Goal: Transaction & Acquisition: Purchase product/service

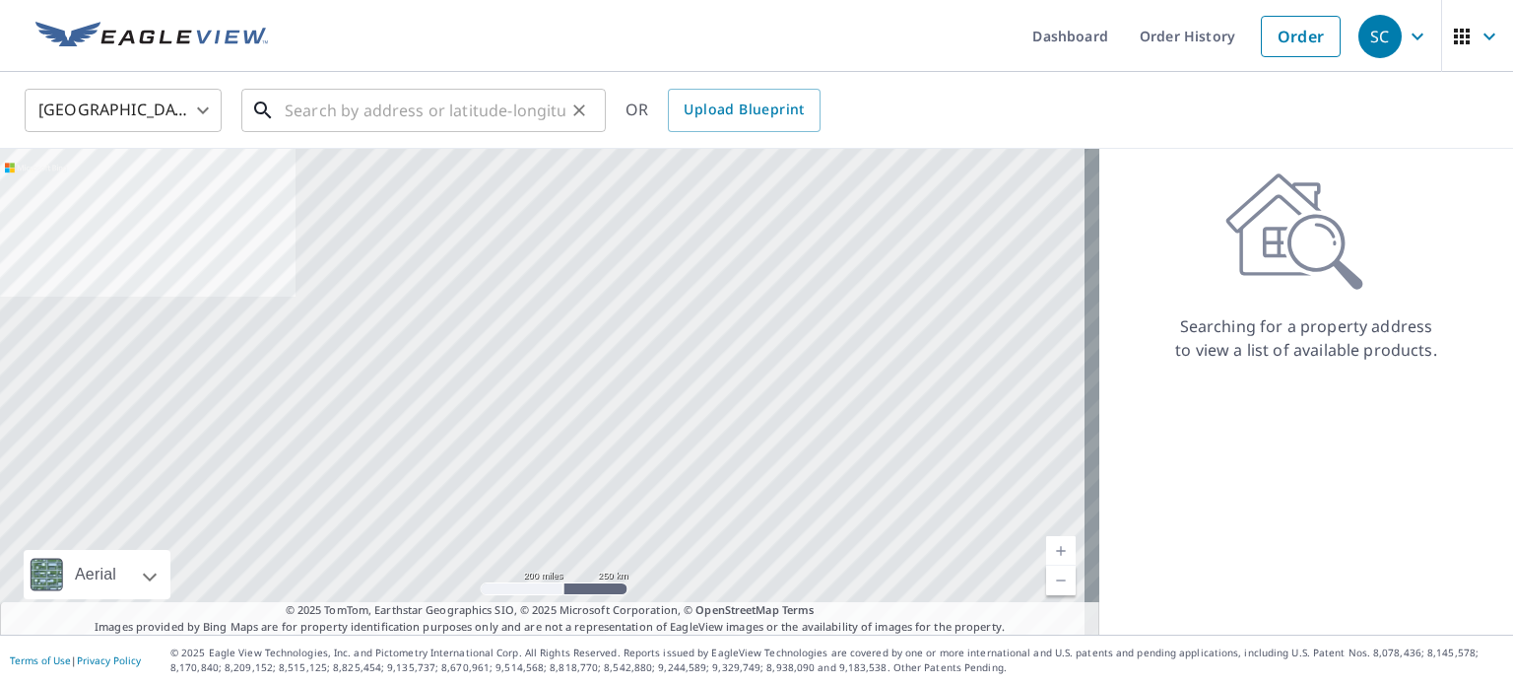
click at [471, 104] on input "text" at bounding box center [425, 110] width 281 height 55
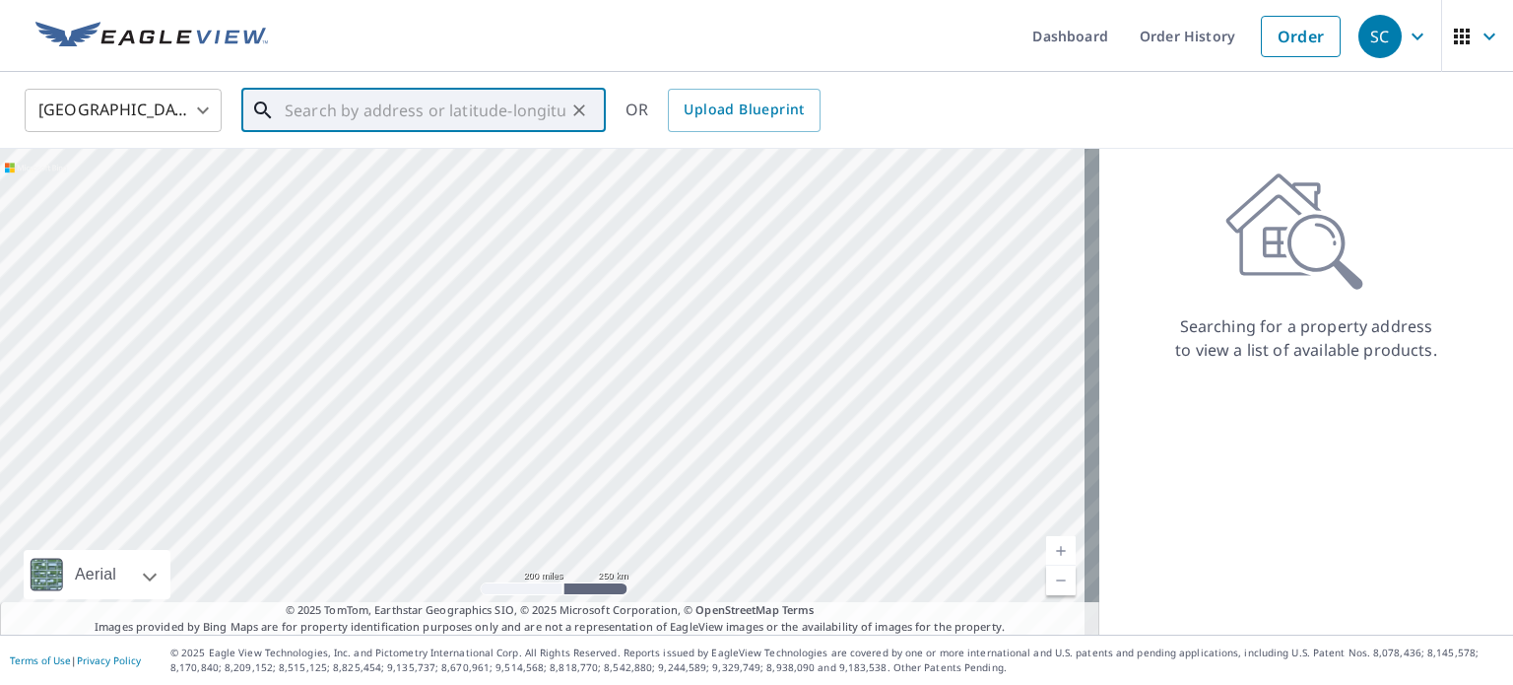
paste input "[STREET_ADDRESS][PERSON_NAME]"
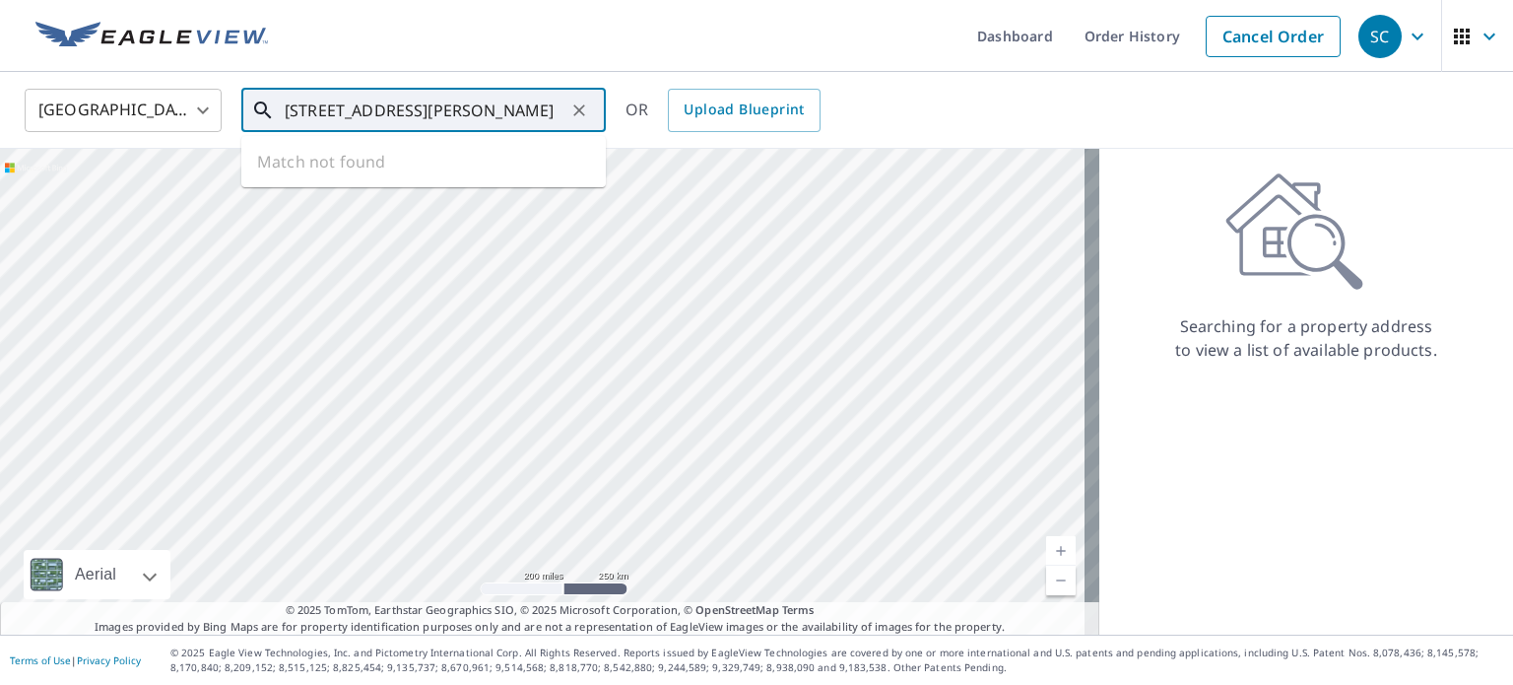
scroll to position [0, 32]
type input "[STREET_ADDRESS][PERSON_NAME]"
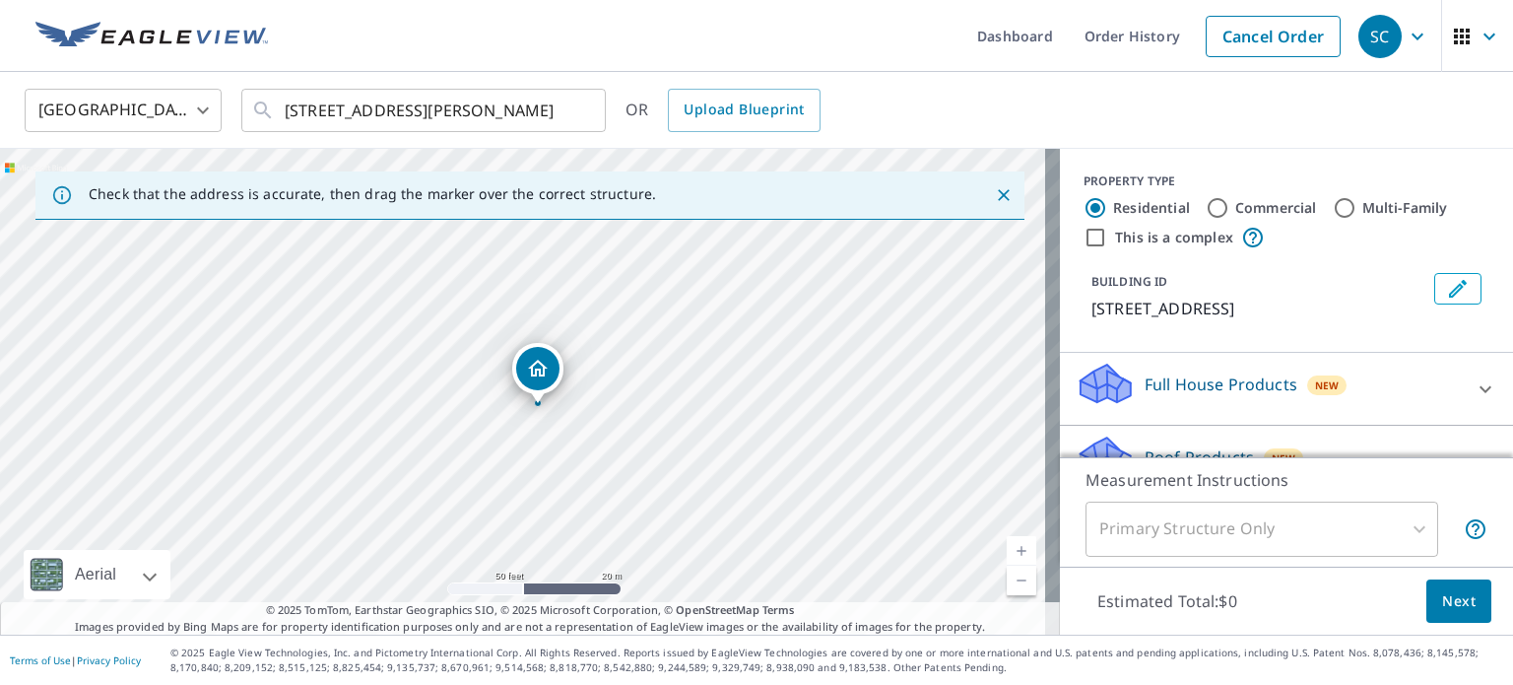
drag, startPoint x: 534, startPoint y: 362, endPoint x: 542, endPoint y: 369, distance: 10.5
drag, startPoint x: 599, startPoint y: 249, endPoint x: 588, endPoint y: 194, distance: 56.2
click at [588, 194] on div "Check that the address is accurate, then drag the marker over the correct struc…" at bounding box center [530, 392] width 1060 height 486
click at [483, 357] on div "[STREET_ADDRESS]" at bounding box center [530, 392] width 1060 height 486
drag, startPoint x: 481, startPoint y: 489, endPoint x: 587, endPoint y: 390, distance: 145.0
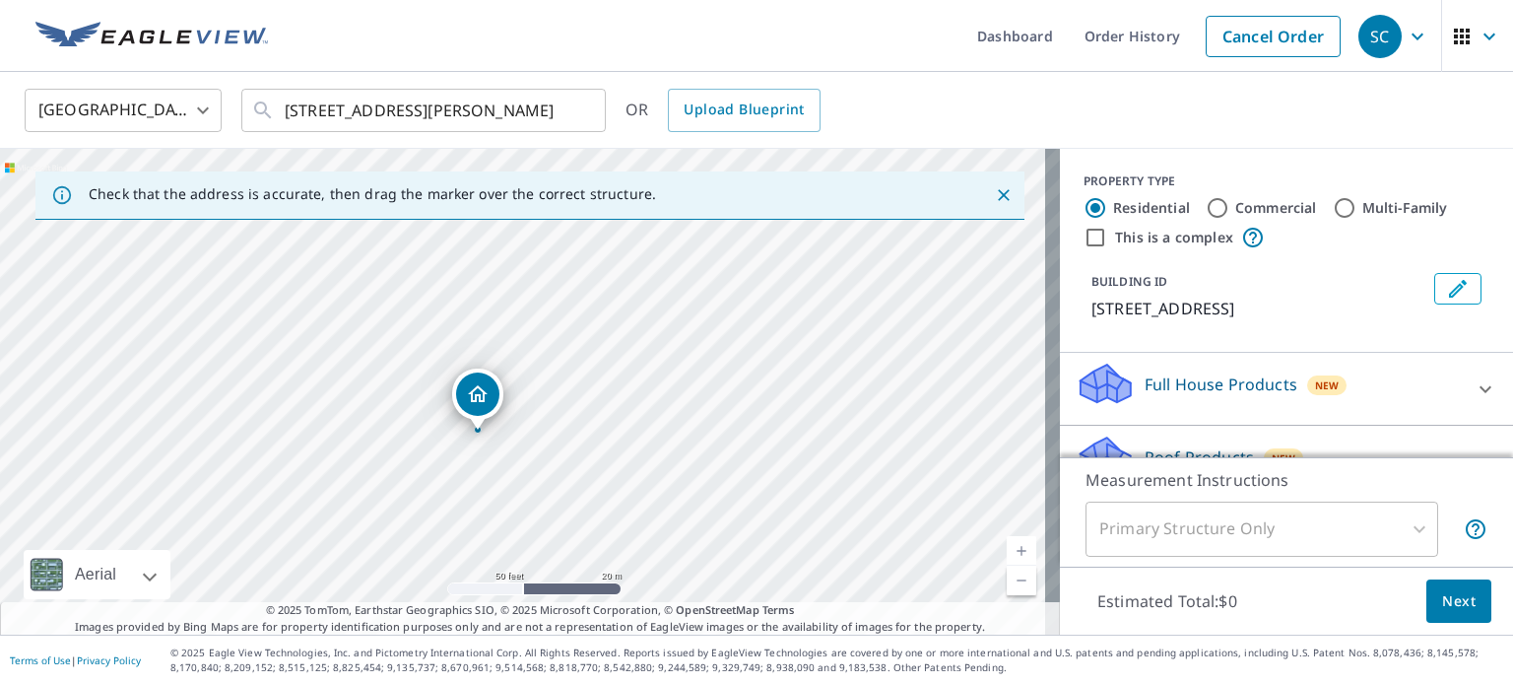
click at [586, 391] on div "[STREET_ADDRESS]" at bounding box center [530, 392] width 1060 height 486
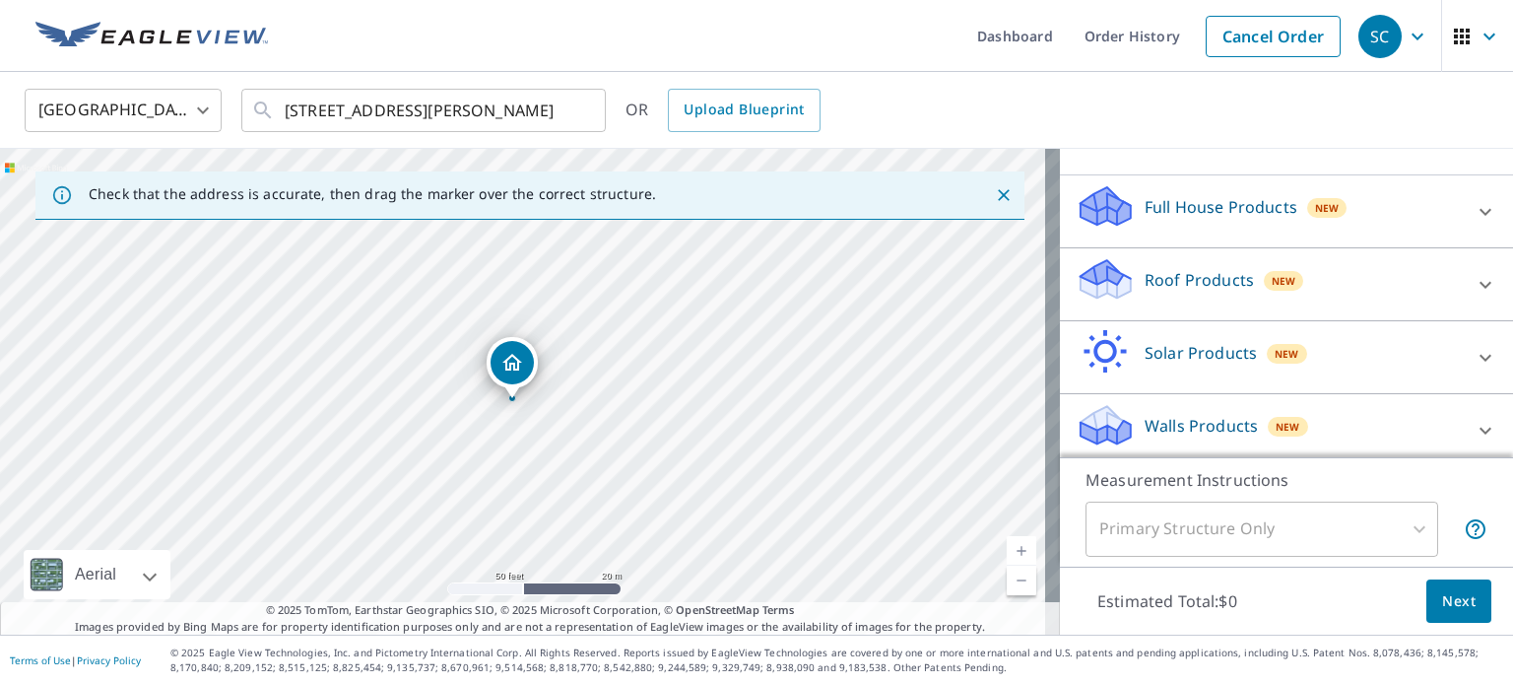
scroll to position [185, 0]
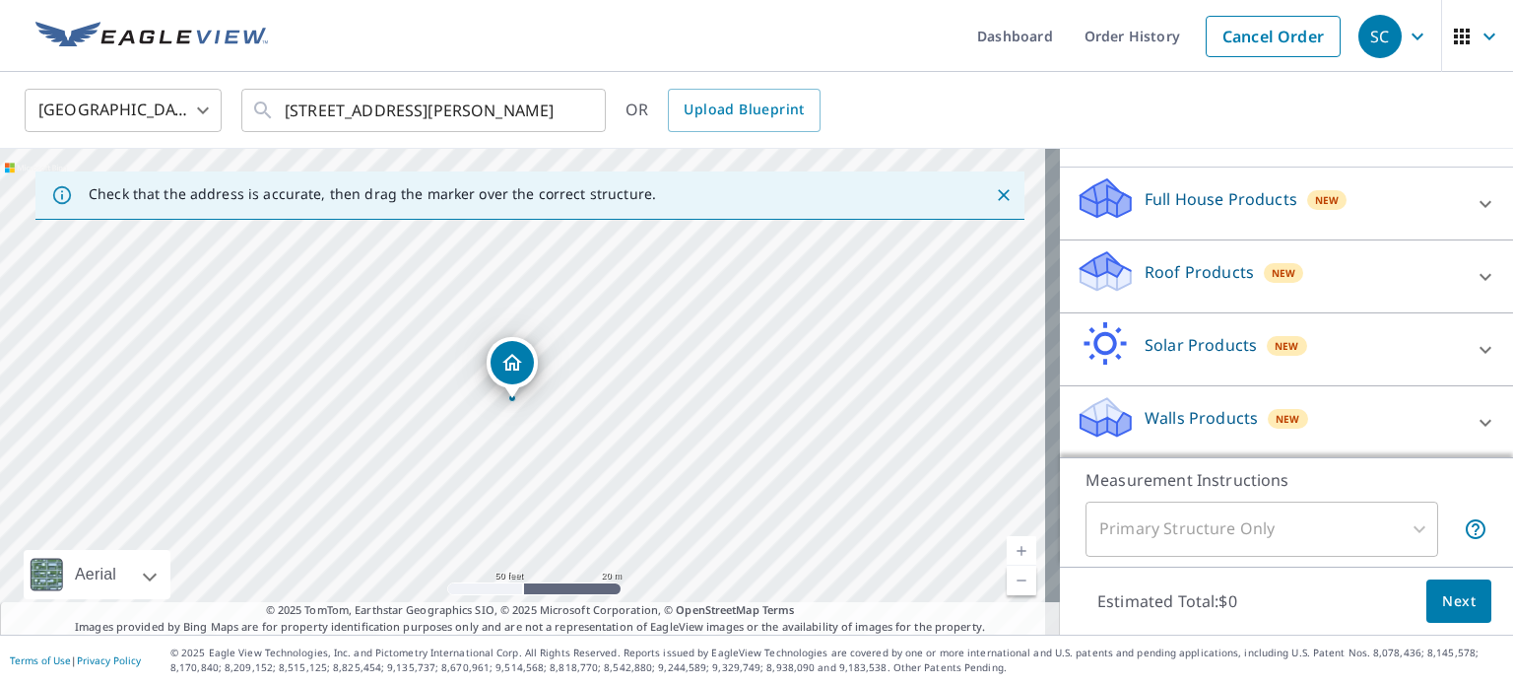
click at [1177, 275] on p "Roof Products" at bounding box center [1199, 272] width 109 height 24
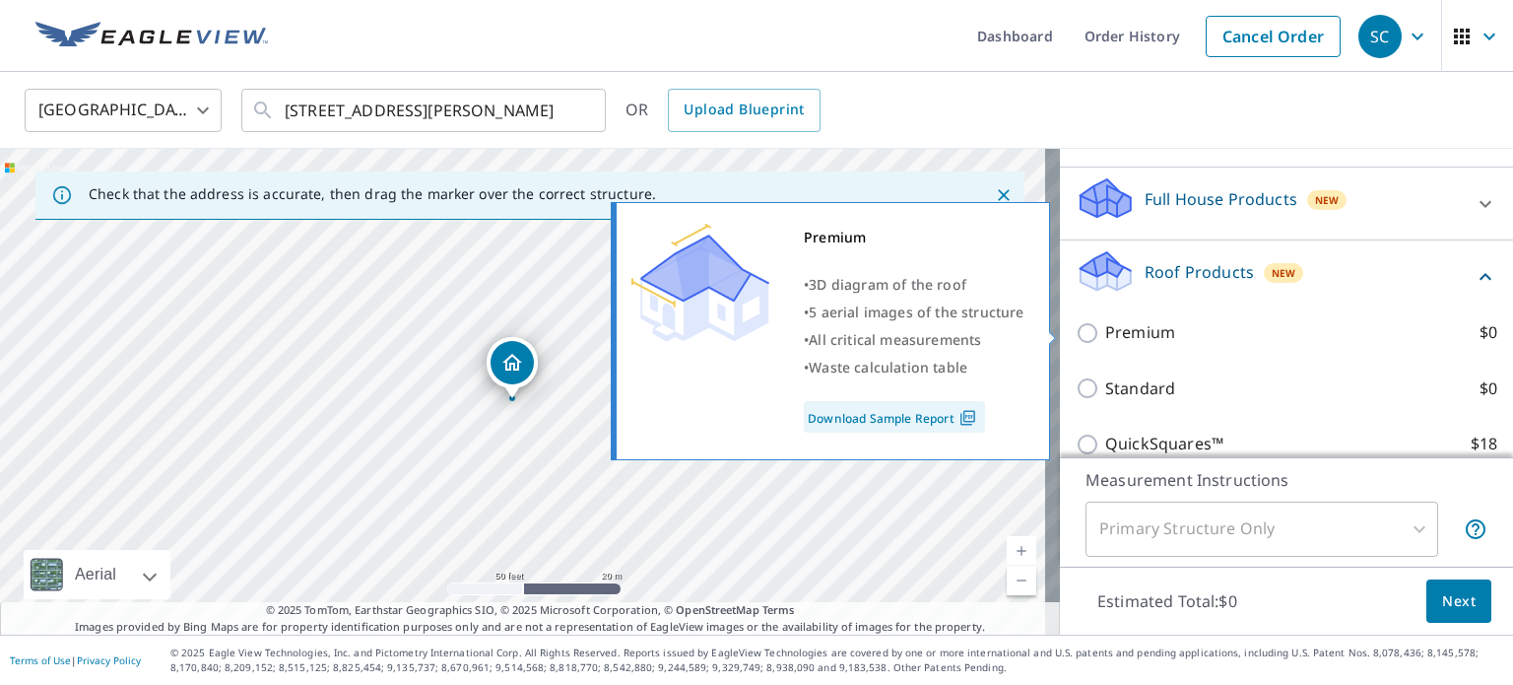
click at [1126, 330] on p "Premium" at bounding box center [1141, 332] width 70 height 25
click at [1106, 330] on input "Premium $0" at bounding box center [1091, 333] width 30 height 24
checkbox input "true"
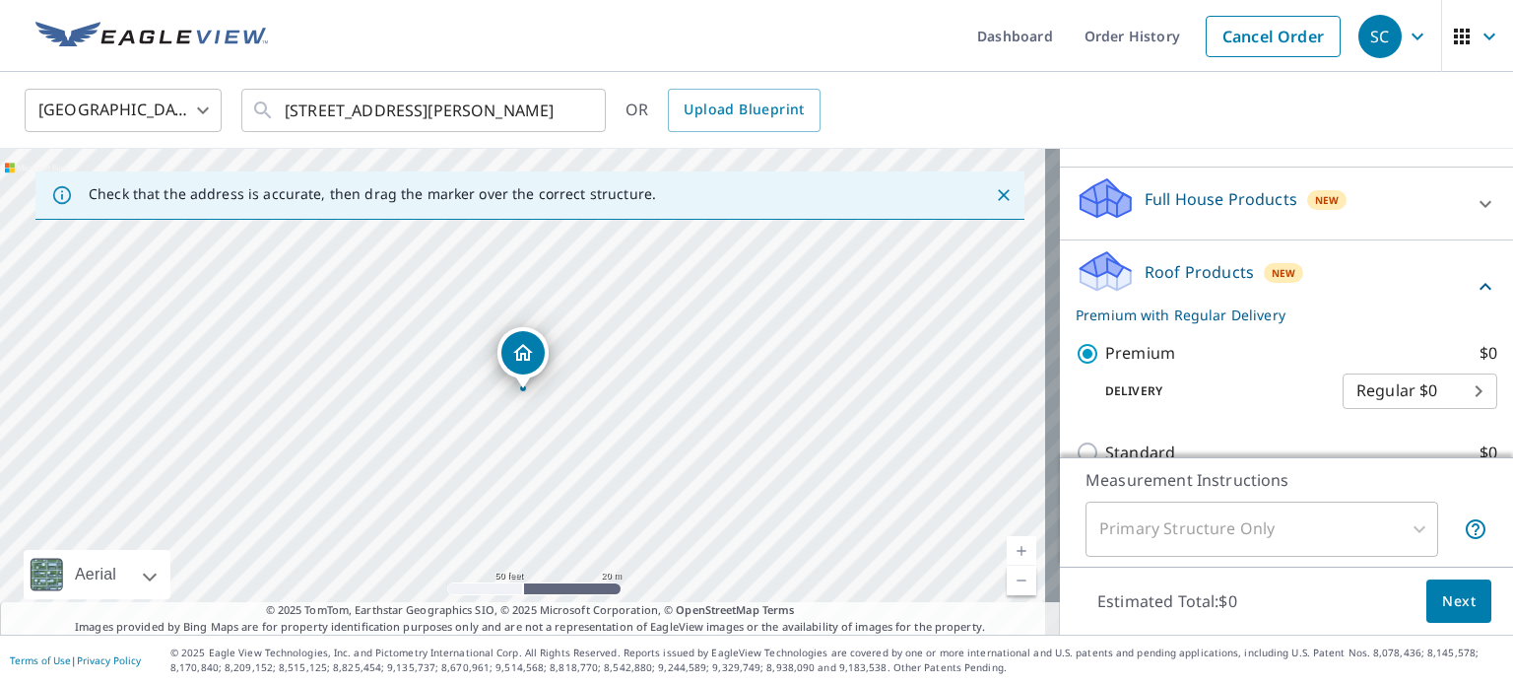
click at [1448, 605] on span "Next" at bounding box center [1460, 601] width 34 height 25
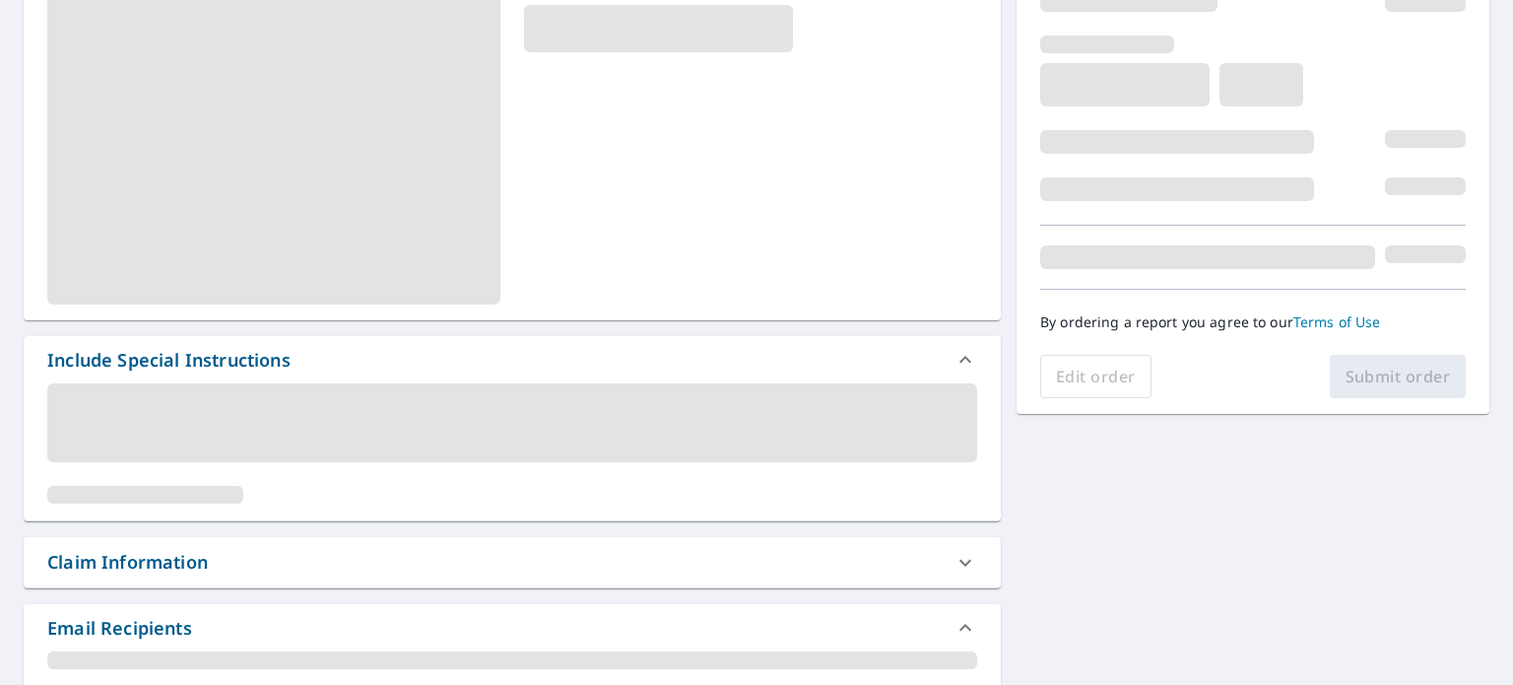
scroll to position [493, 0]
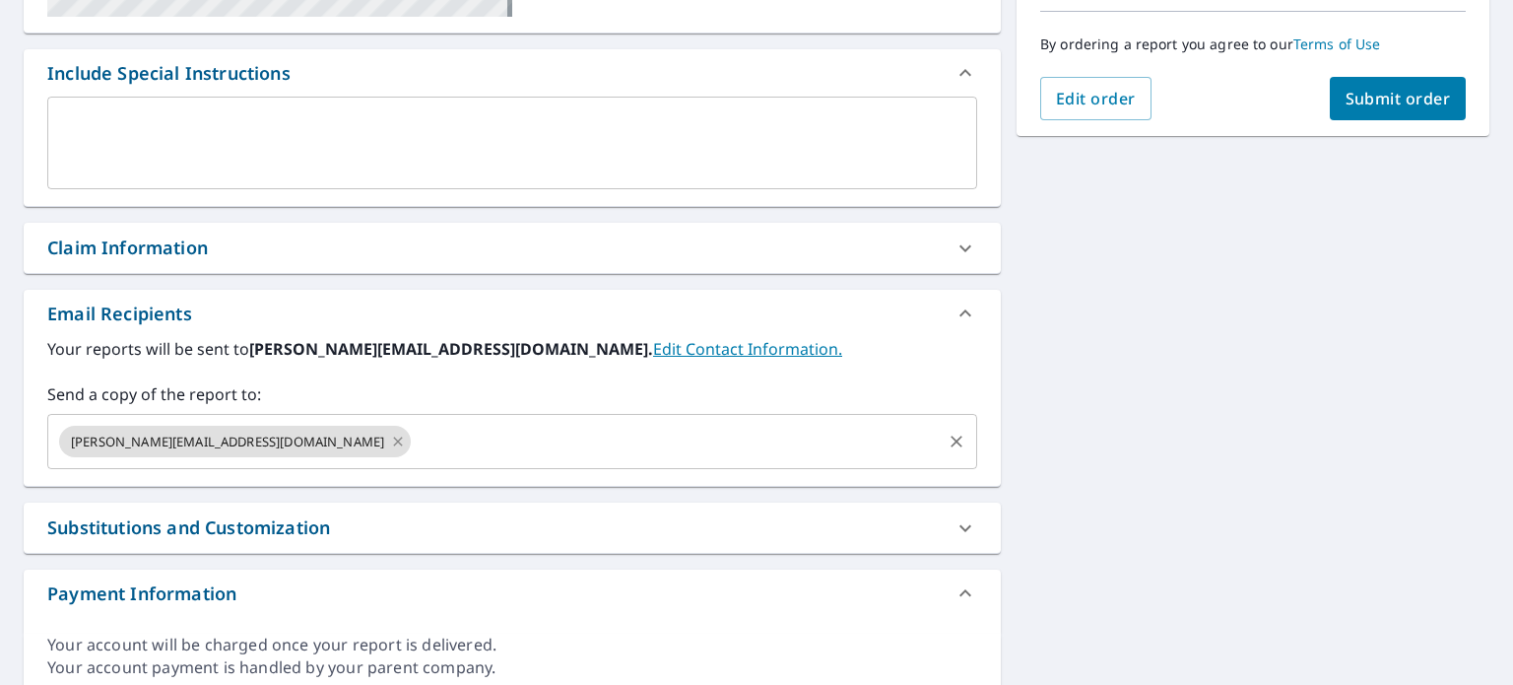
click at [390, 439] on icon at bounding box center [398, 442] width 16 height 22
checkbox input "true"
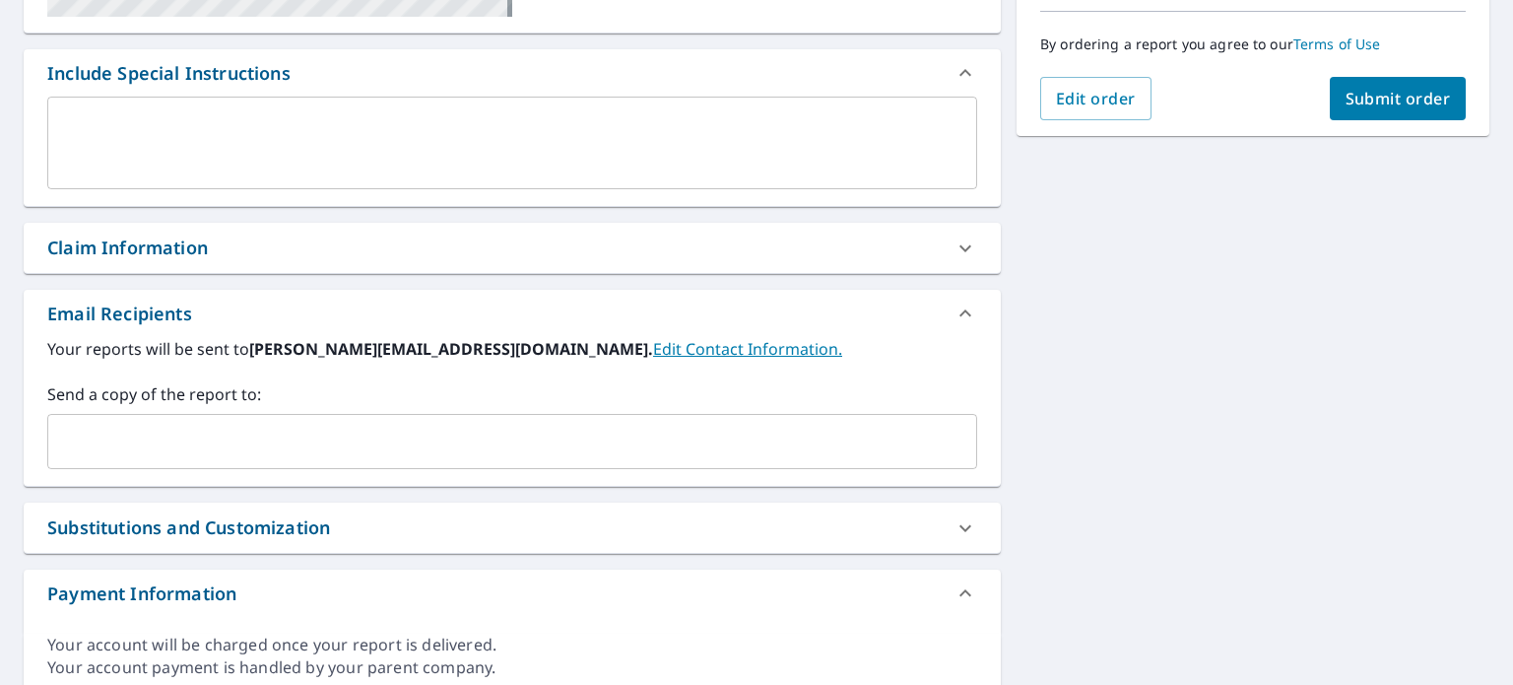
click at [238, 439] on input "text" at bounding box center [497, 441] width 883 height 37
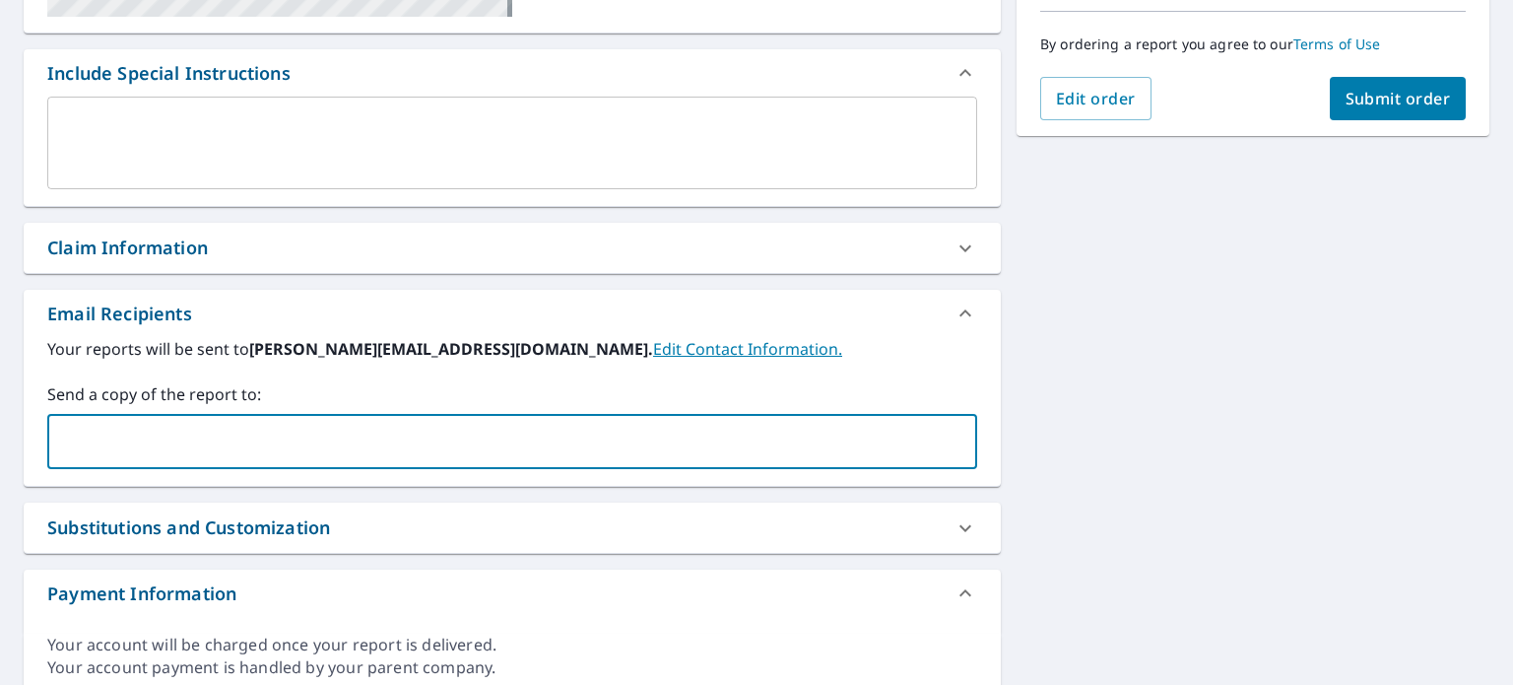
type input "[PERSON_NAME][EMAIL_ADDRESS][DOMAIN_NAME]"
click at [1420, 105] on span "Submit order" at bounding box center [1398, 99] width 105 height 22
checkbox input "true"
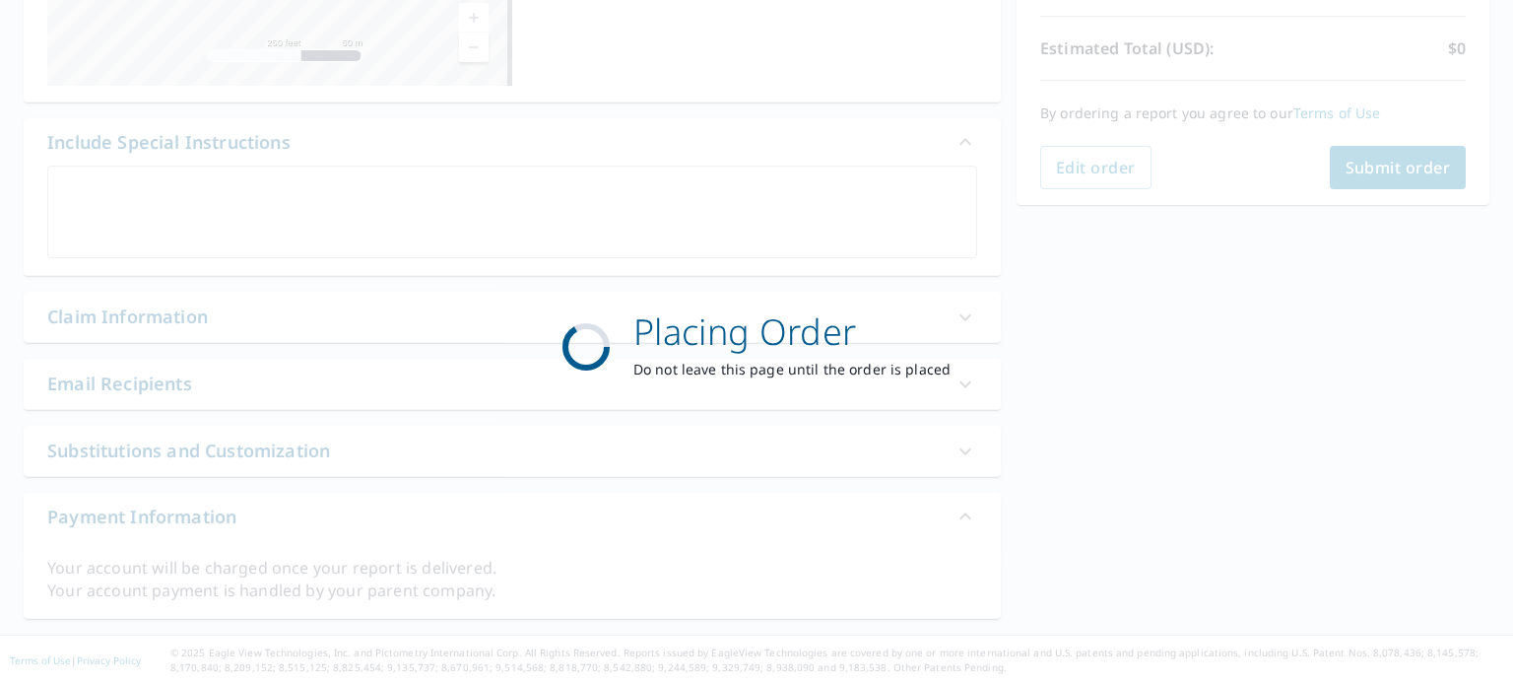
scroll to position [422, 0]
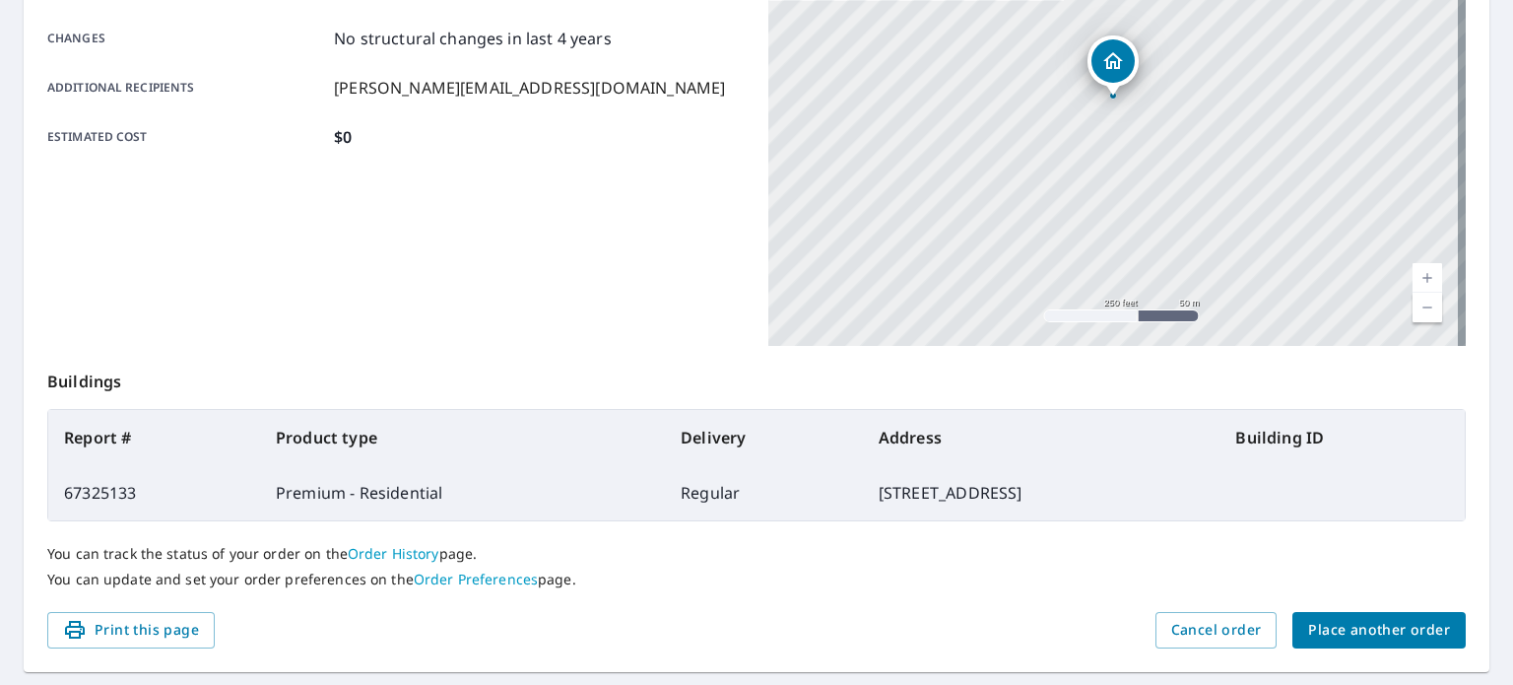
click at [1376, 642] on button "Place another order" at bounding box center [1379, 630] width 173 height 36
